Goal: Entertainment & Leisure: Consume media (video, audio)

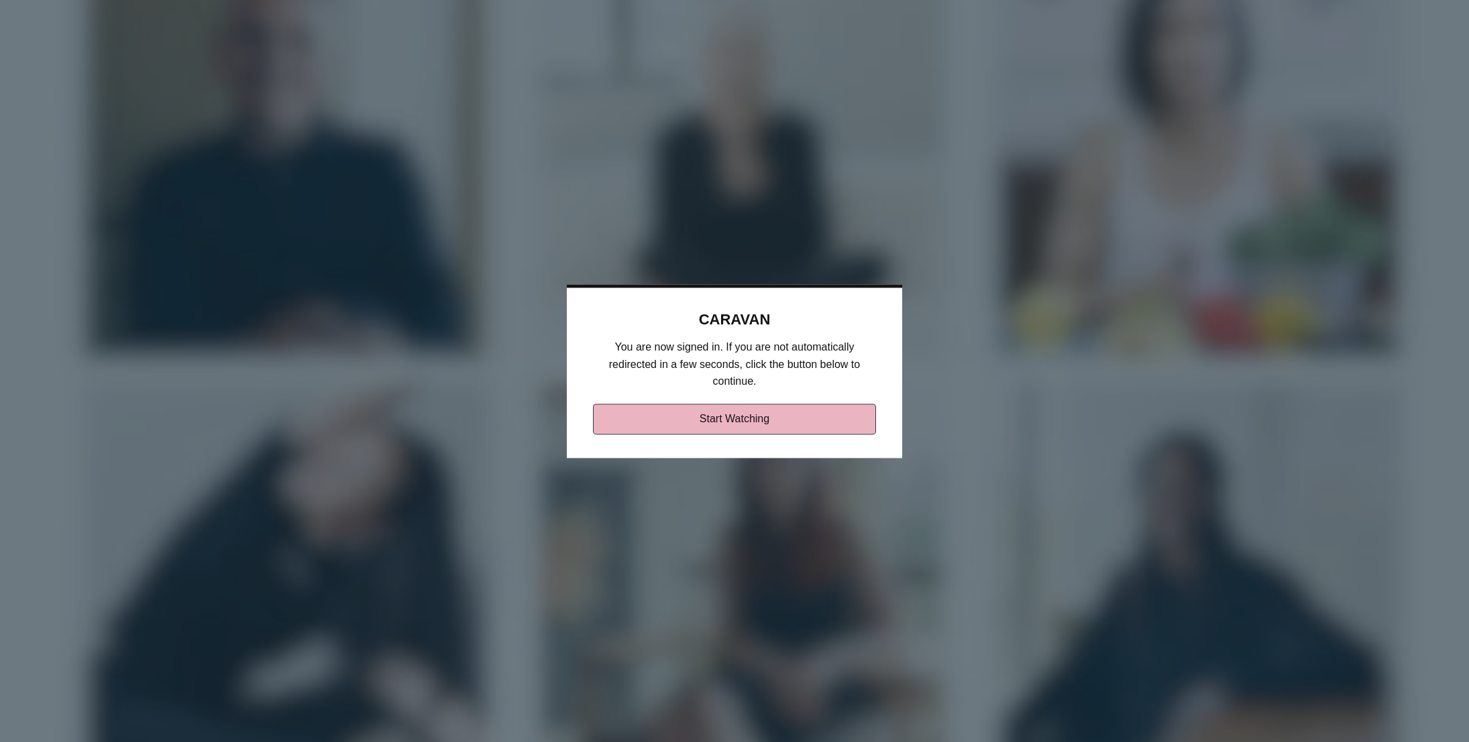
click at [708, 422] on link "Start Watching" at bounding box center [735, 419] width 284 height 31
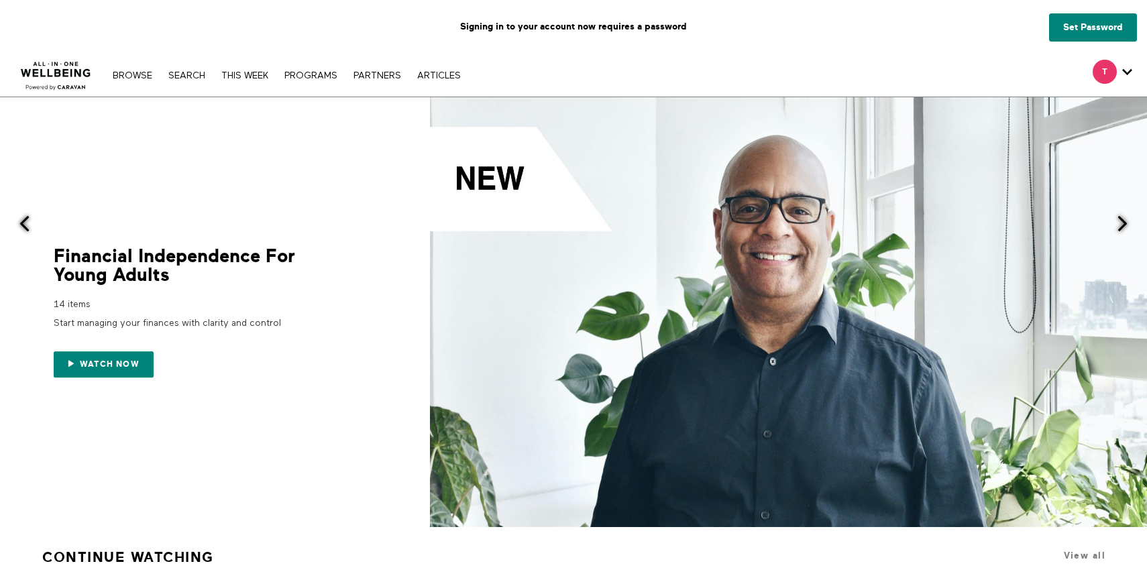
click at [78, 72] on img at bounding box center [55, 72] width 81 height 40
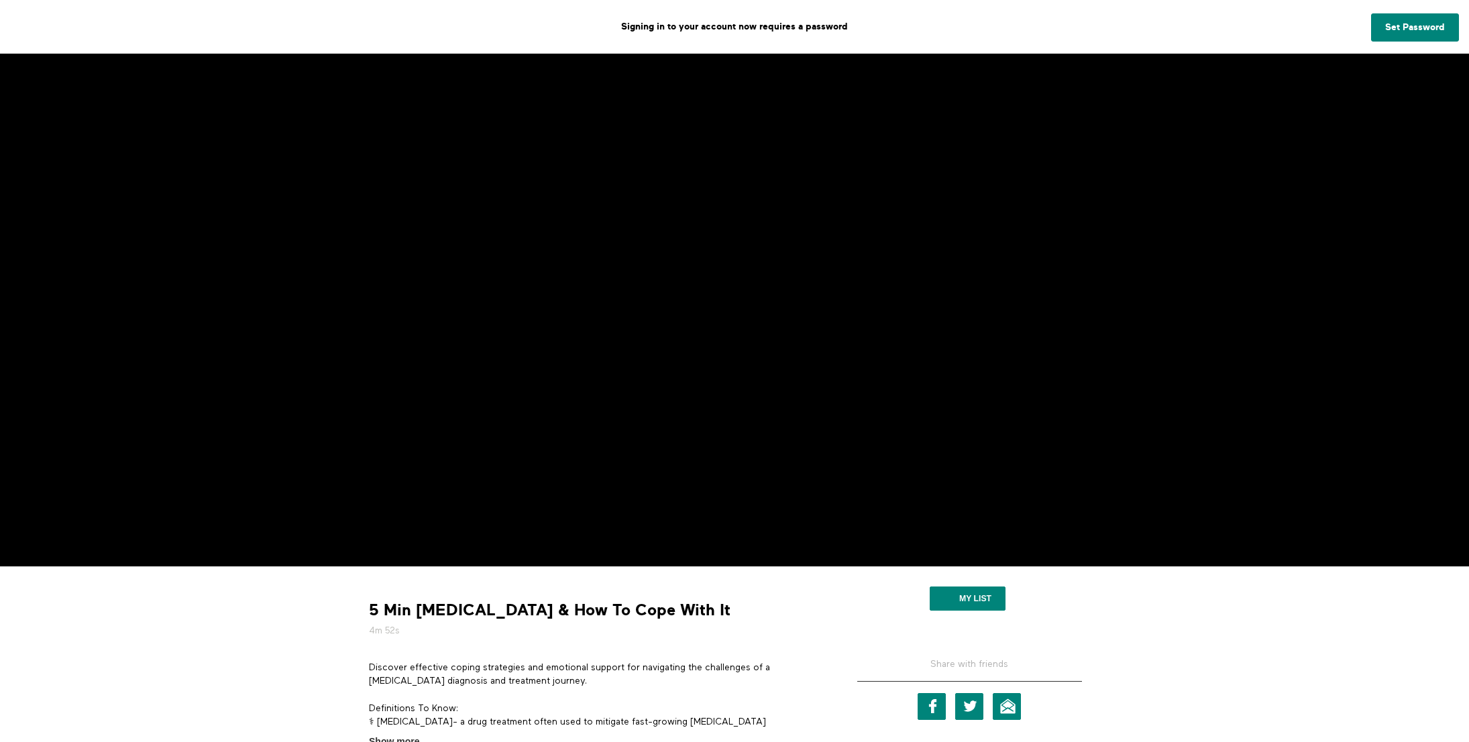
scroll to position [301, 0]
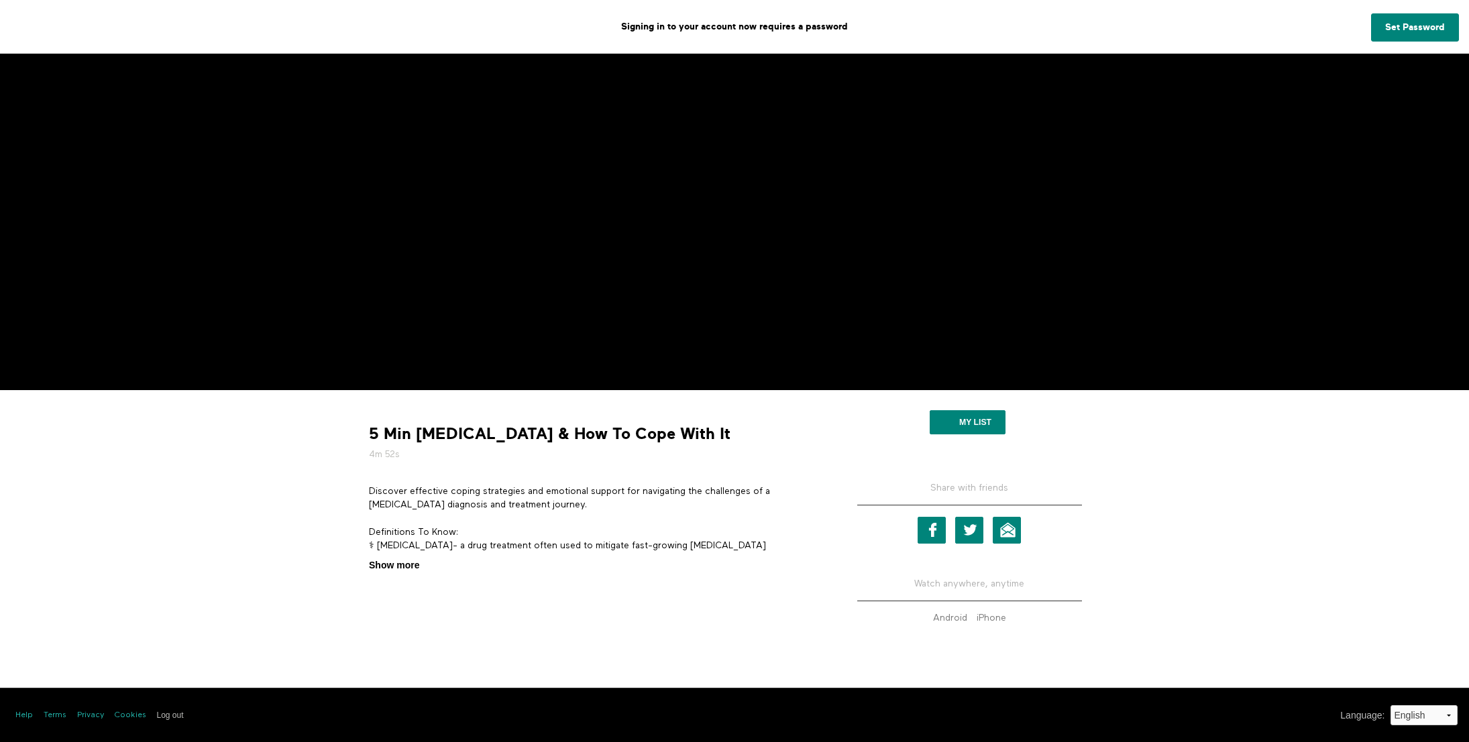
click at [399, 565] on span "Show more" at bounding box center [394, 566] width 50 height 14
click at [0, 0] on input "Show more Show less" at bounding box center [0, 0] width 0 height 0
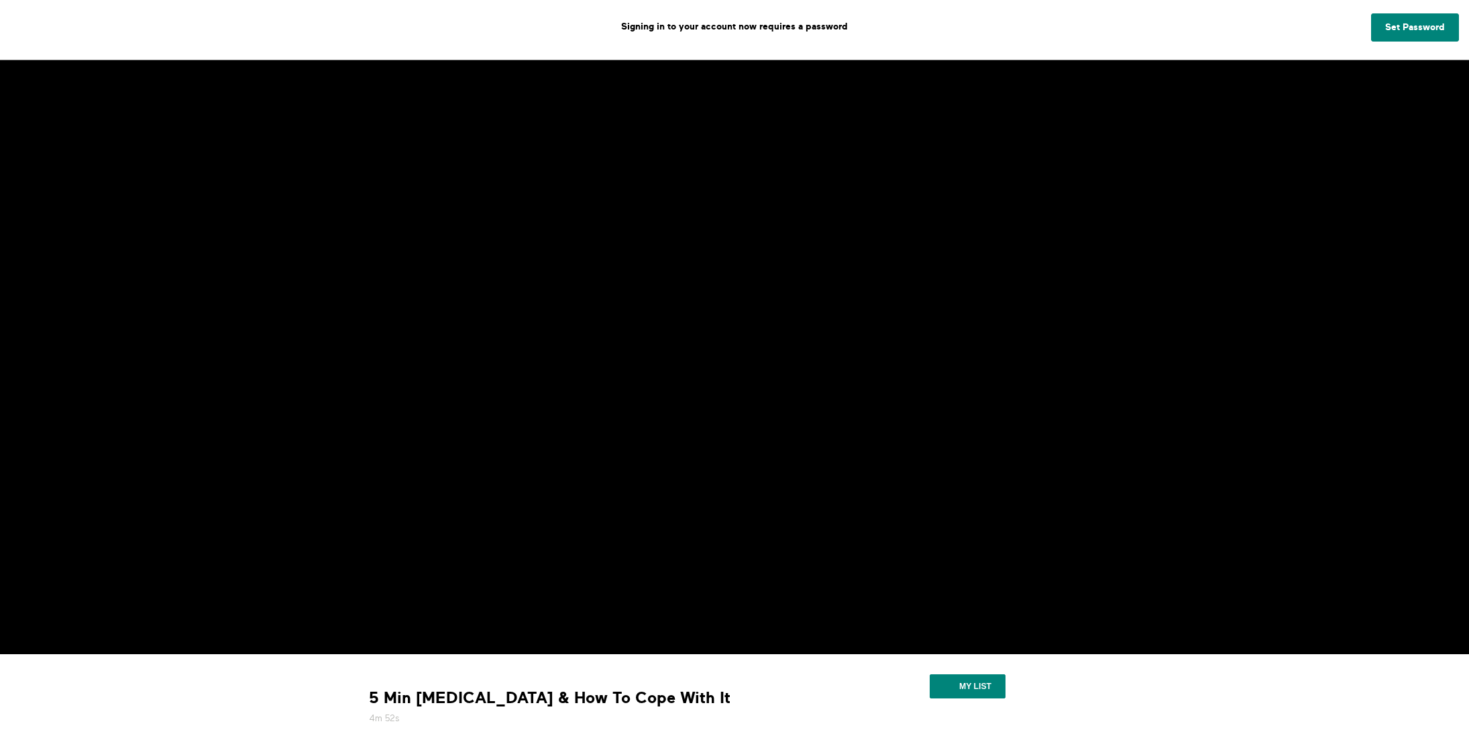
scroll to position [0, 0]
